Goal: Task Accomplishment & Management: Manage account settings

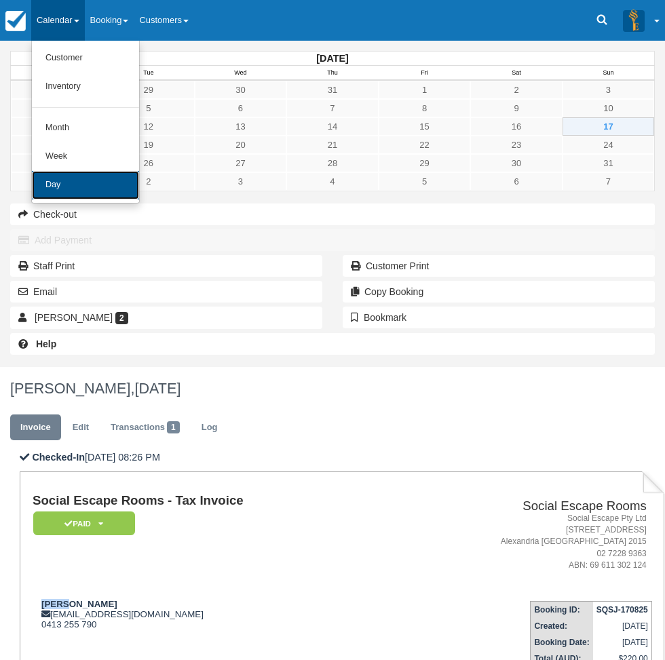
click at [92, 182] on link "Day" at bounding box center [85, 185] width 107 height 28
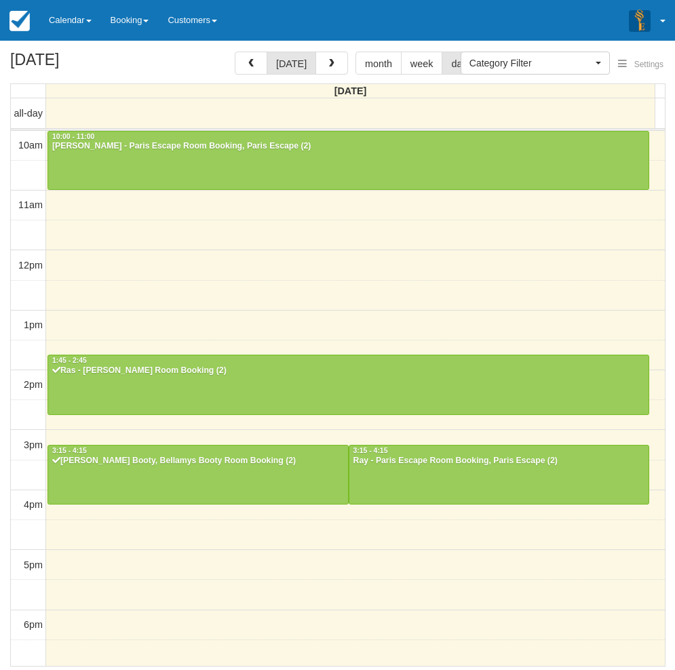
select select
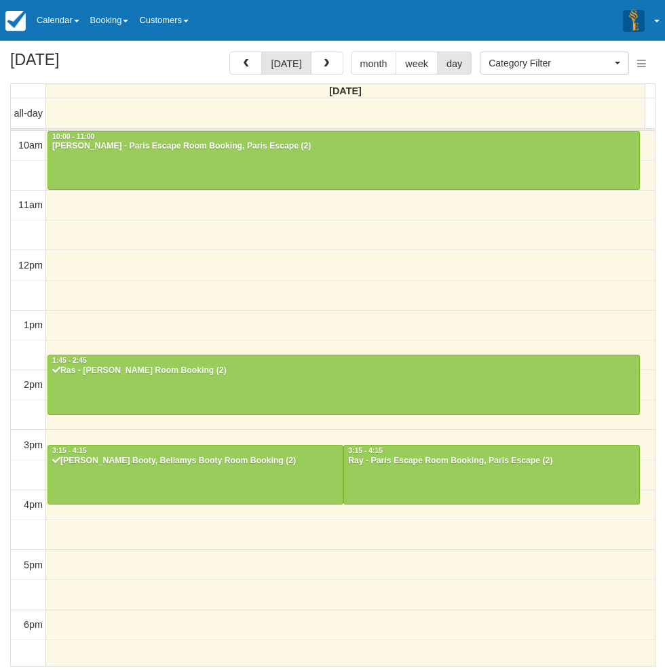
scroll to position [214, 0]
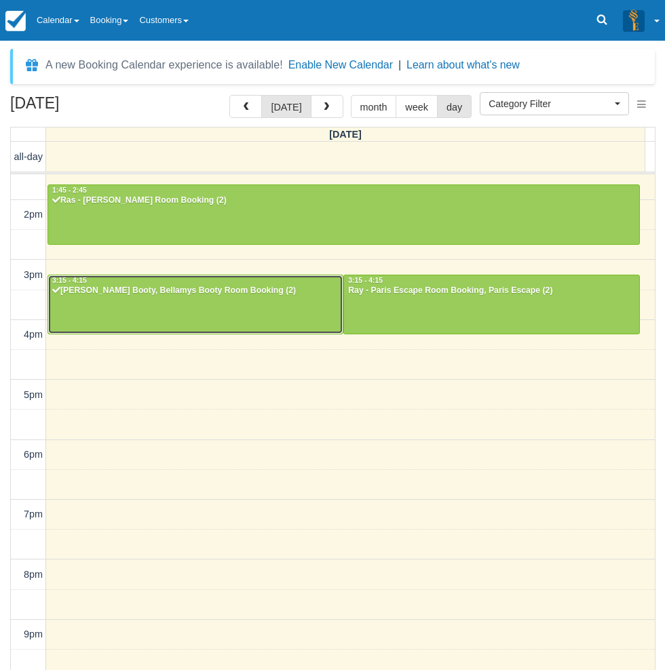
click at [169, 290] on div "Kate - Bellamys Booty, Bellamys Booty Room Booking (2)" at bounding box center [196, 291] width 288 height 11
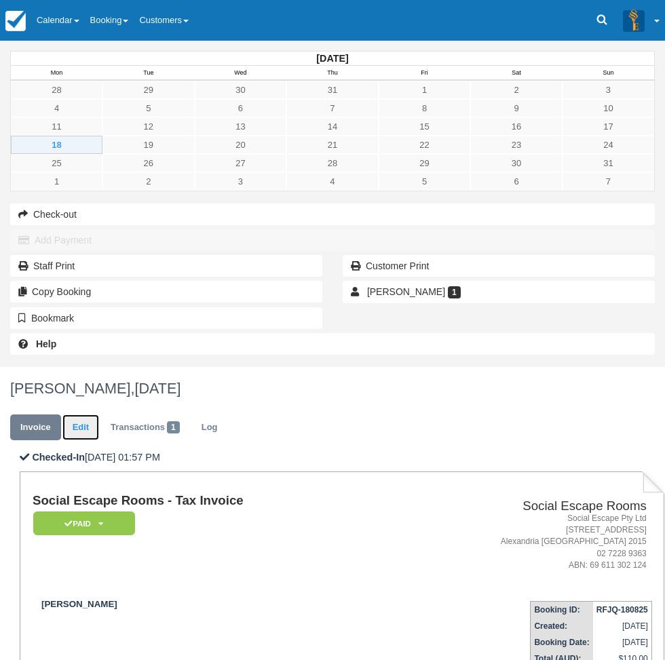
click at [99, 414] on link "Edit" at bounding box center [80, 427] width 37 height 26
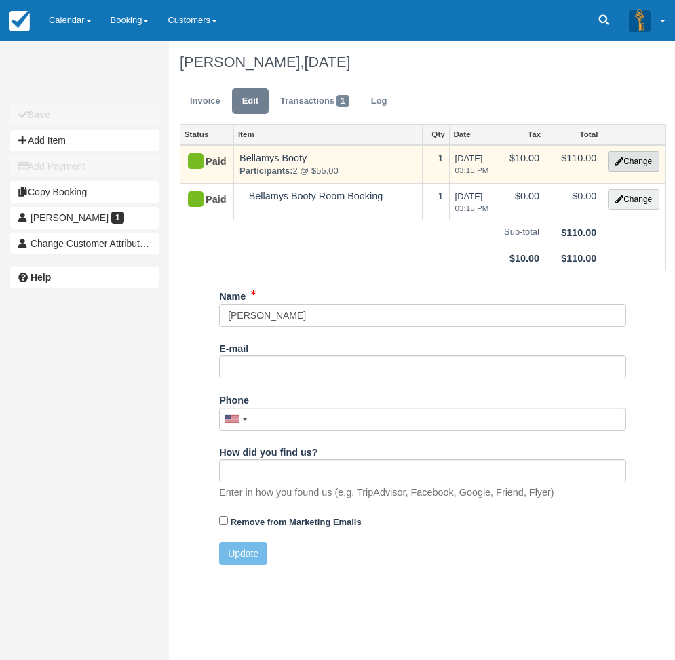
click at [627, 159] on button "Change" at bounding box center [634, 161] width 52 height 20
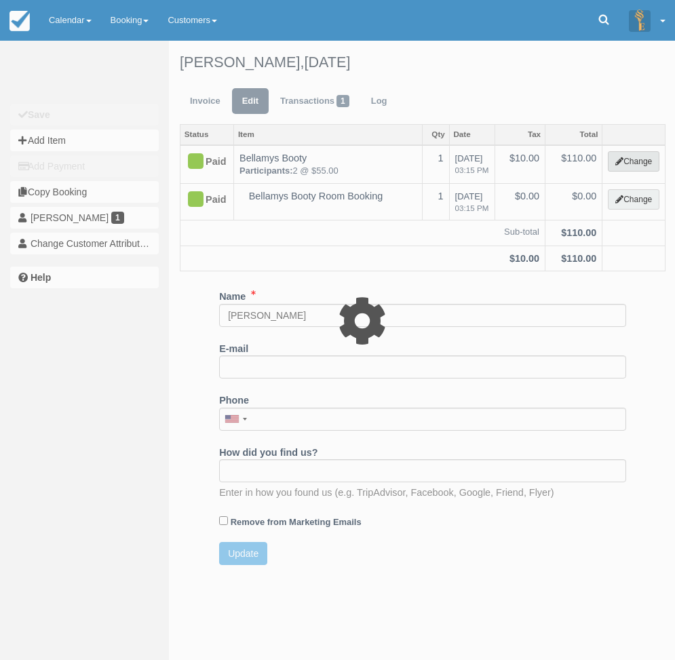
select select "2"
type input "110.00"
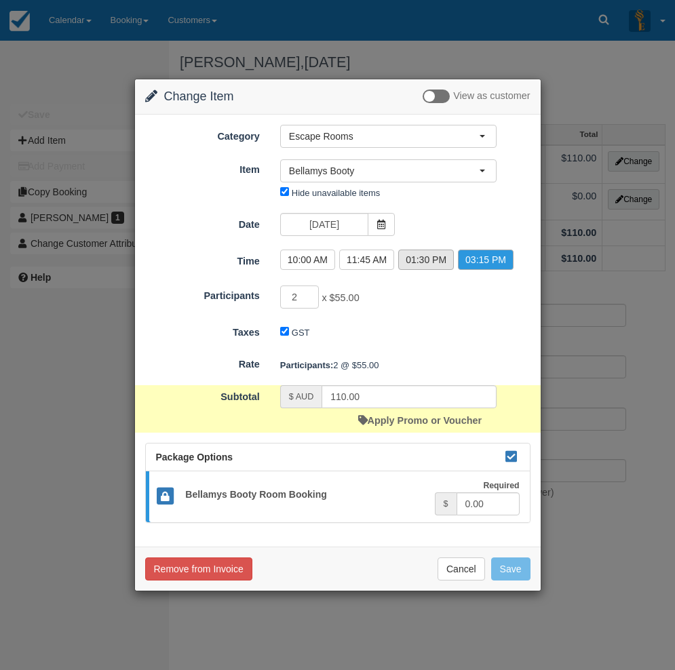
click at [419, 265] on label "01:30 PM" at bounding box center [426, 260] width 56 height 20
radio input "true"
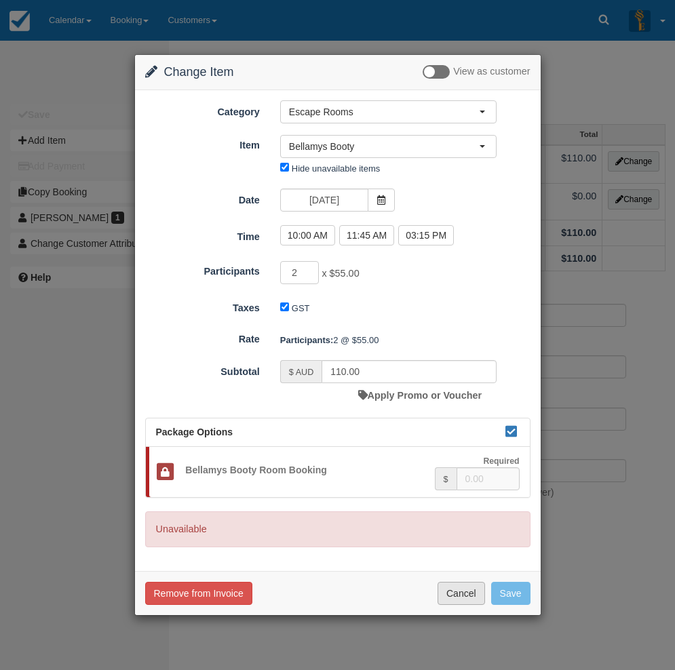
click at [461, 595] on button "Cancel" at bounding box center [461, 593] width 47 height 23
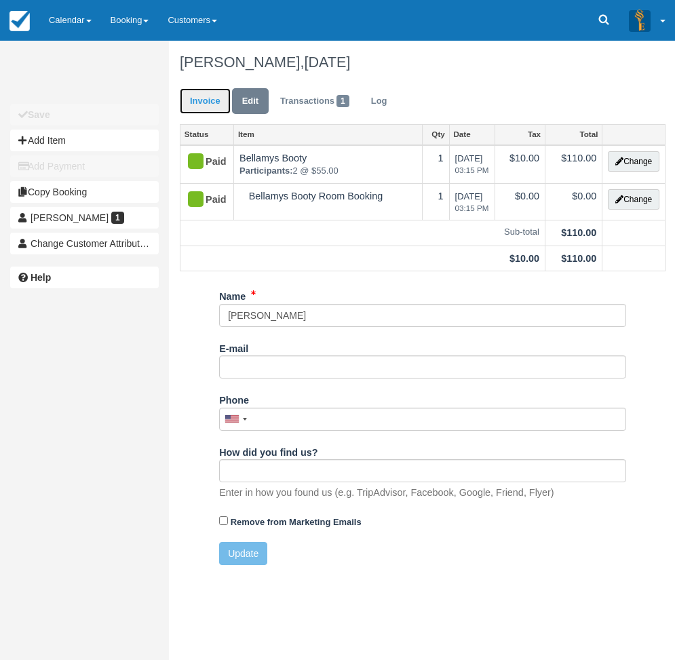
click at [200, 99] on link "Invoice" at bounding box center [205, 101] width 51 height 26
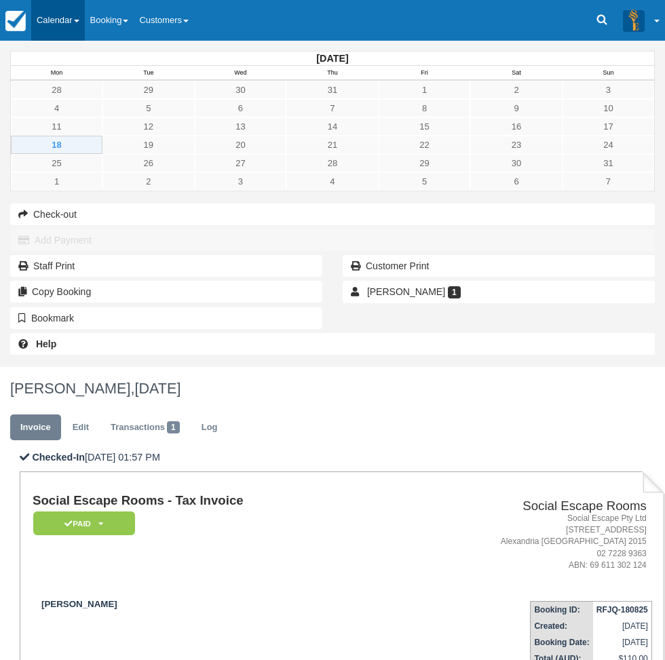
click at [81, 20] on link "Calendar" at bounding box center [58, 20] width 54 height 41
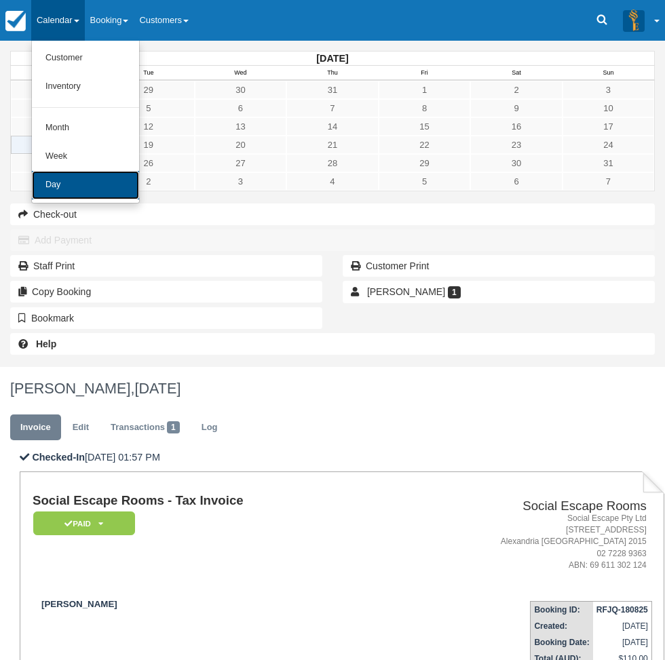
click at [66, 185] on link "Day" at bounding box center [85, 185] width 107 height 28
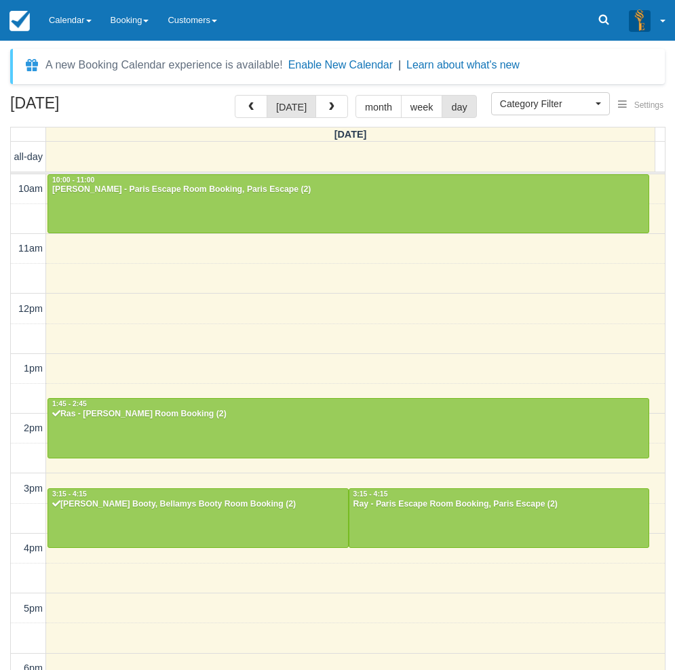
select select
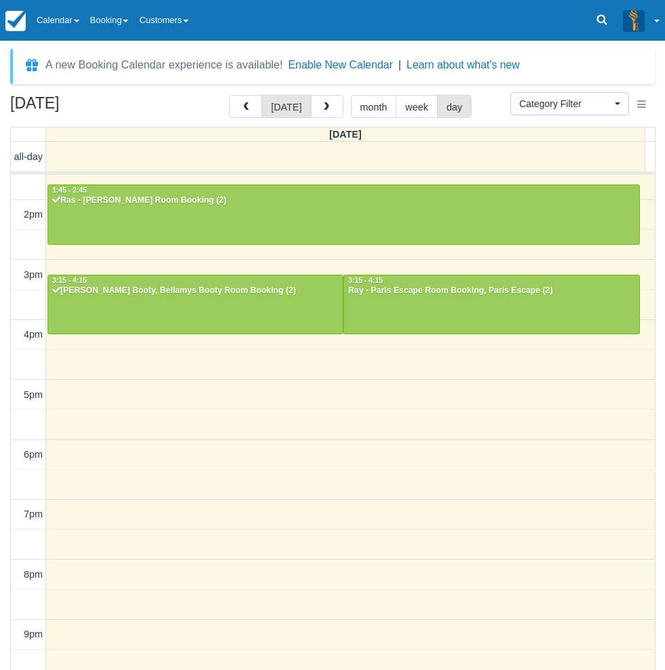
scroll to position [146, 0]
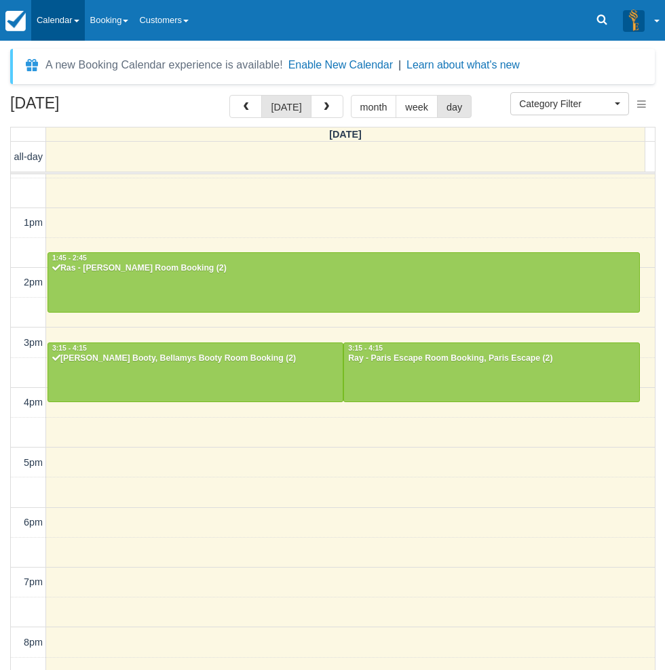
click at [59, 21] on link "Calendar" at bounding box center [58, 20] width 54 height 41
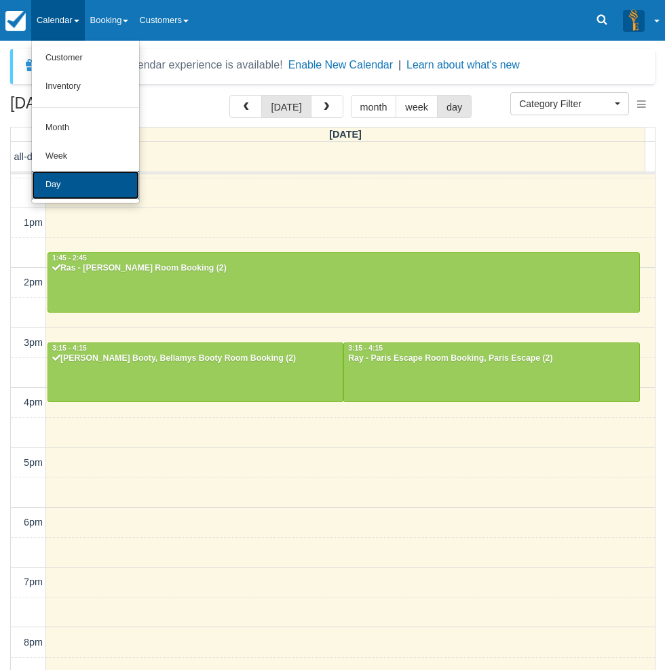
click at [87, 197] on link "Day" at bounding box center [85, 185] width 107 height 28
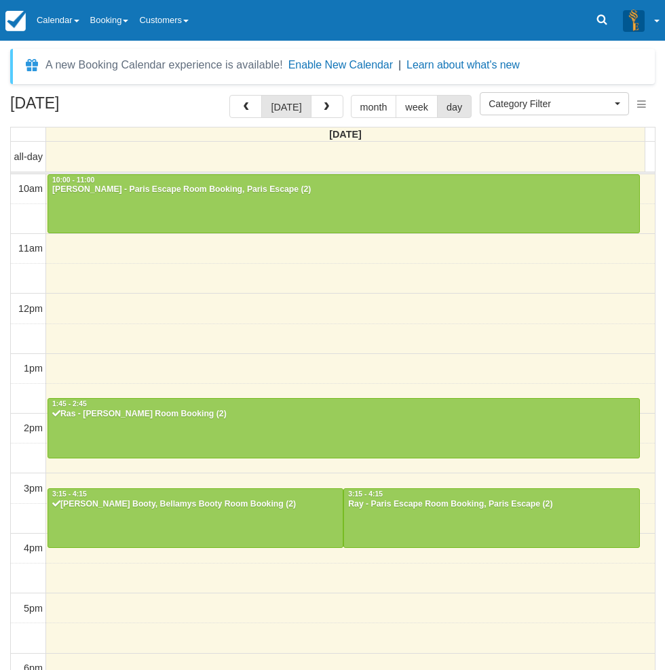
select select
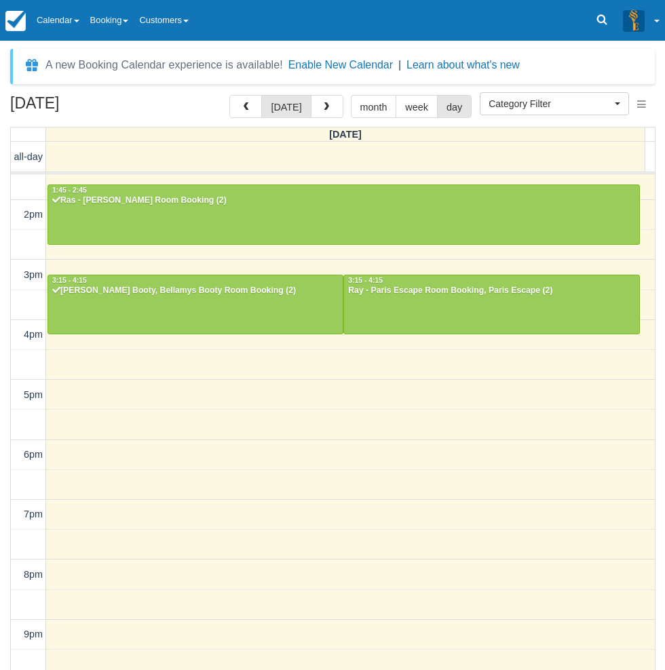
click at [5, 503] on div "August 18, 2025 today month week day Monday all-day 10am 11am 12pm 1pm 2pm 3pm …" at bounding box center [332, 402] width 665 height 615
click at [3, 501] on div "August 18, 2025 today month week day Monday all-day 10am 11am 12pm 1pm 2pm 3pm …" at bounding box center [332, 402] width 665 height 615
